Goal: Use online tool/utility: Utilize a website feature to perform a specific function

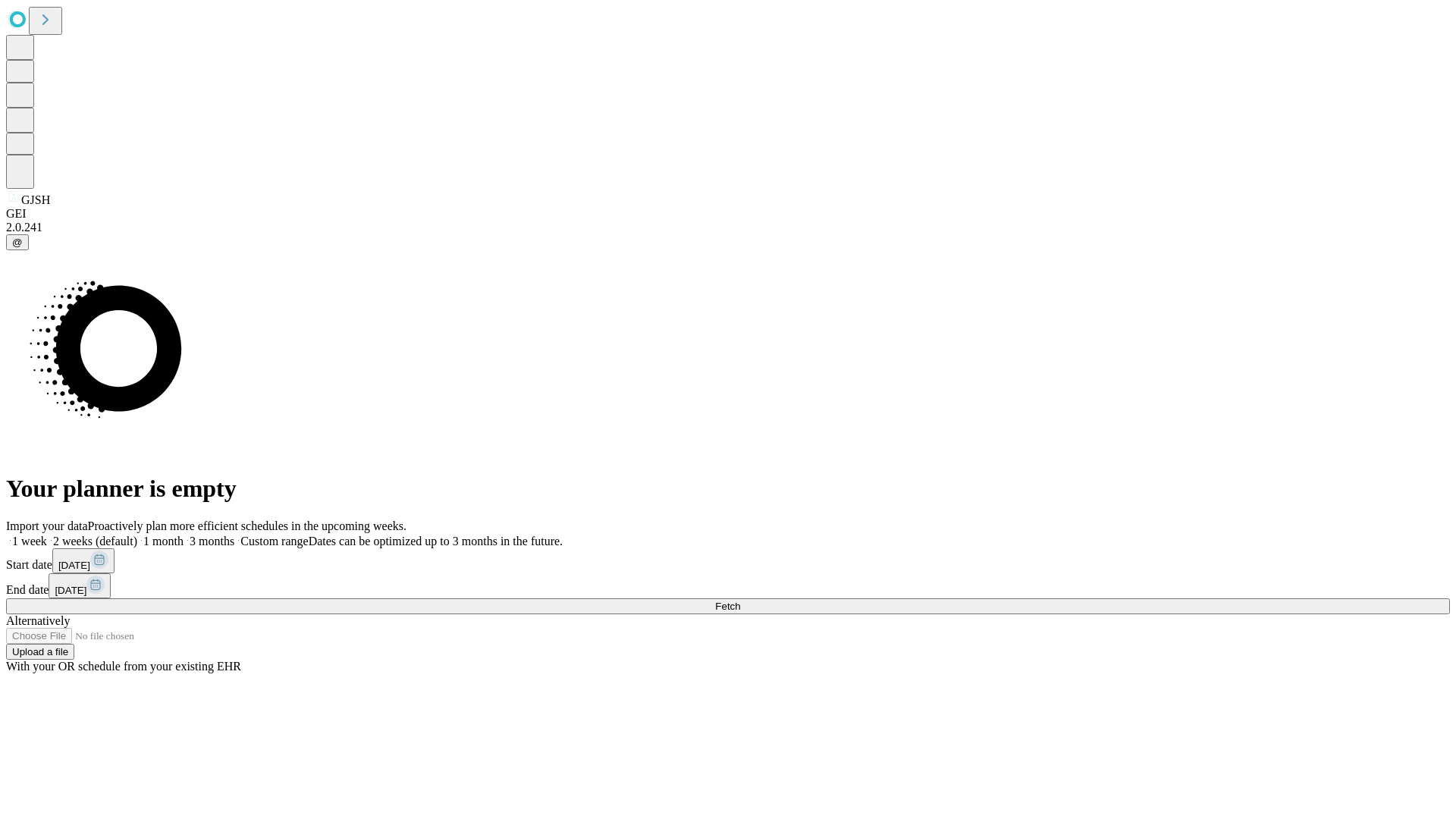
click at [740, 601] on span "Fetch" at bounding box center [727, 606] width 25 height 11
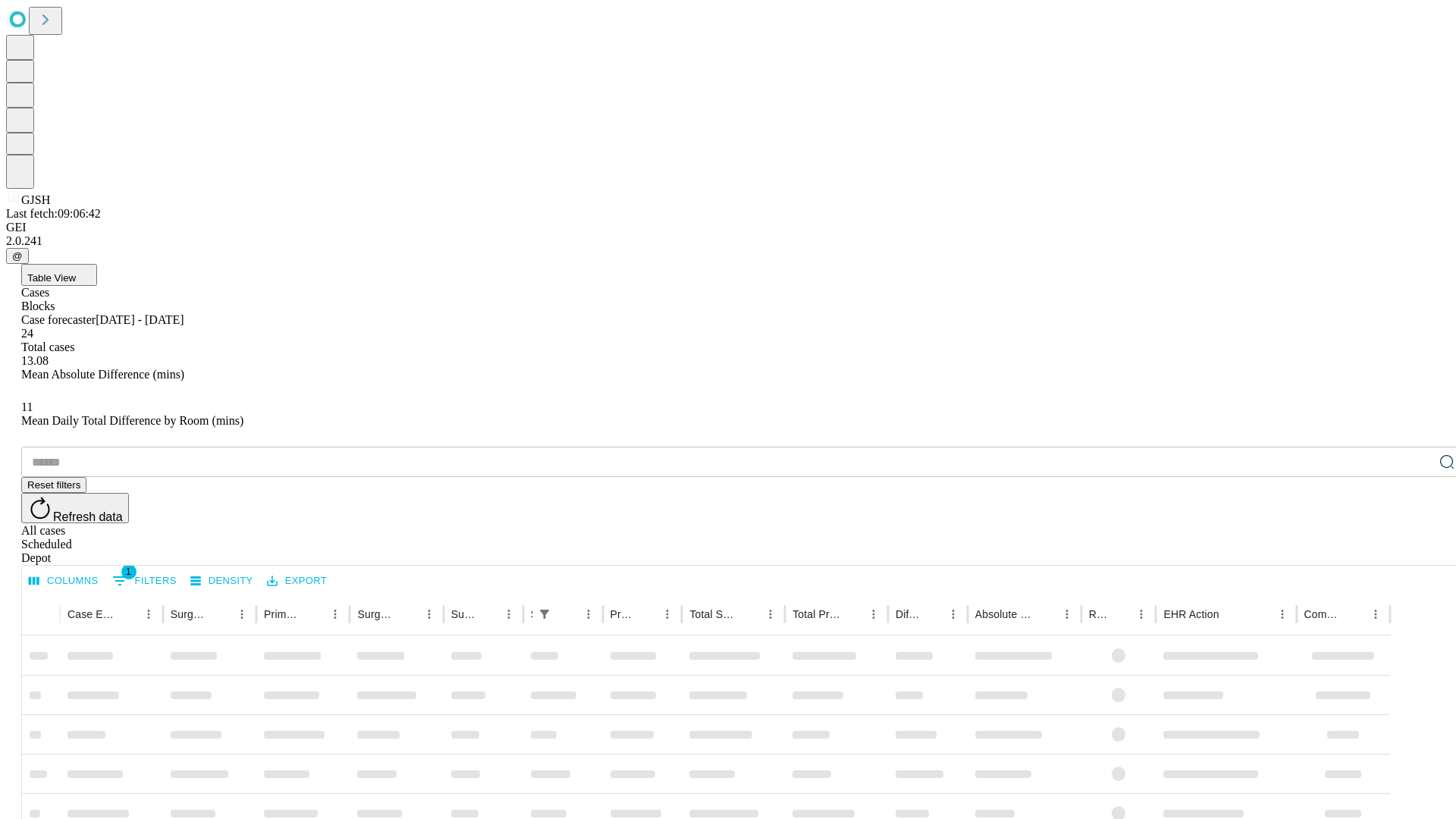
click at [76, 272] on span "Table View" at bounding box center [52, 278] width 49 height 11
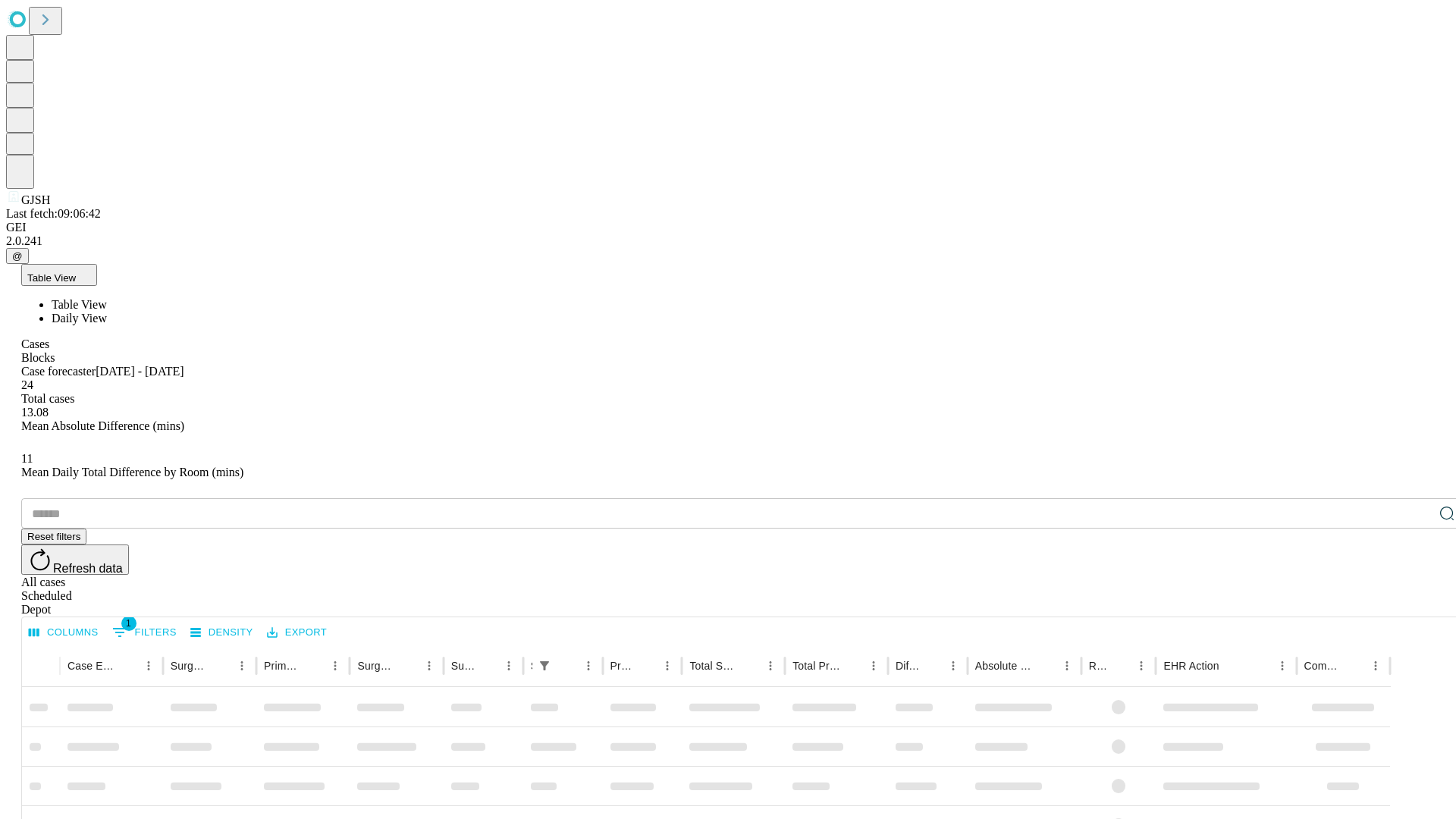
click at [107, 312] on span "Daily View" at bounding box center [79, 318] width 55 height 13
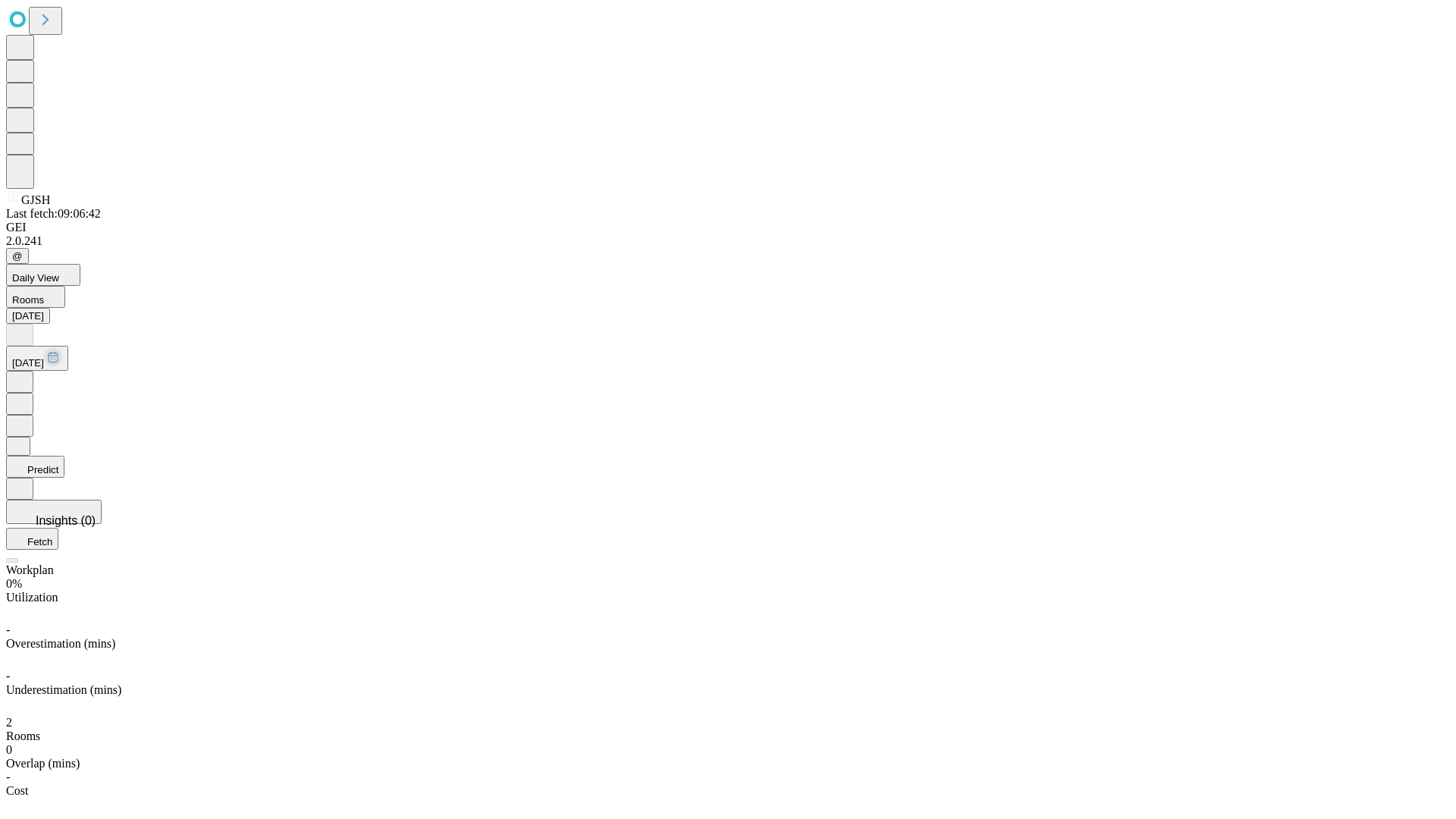
click at [65, 456] on button "Predict" at bounding box center [35, 467] width 58 height 22
